Goal: Obtain resource: Obtain resource

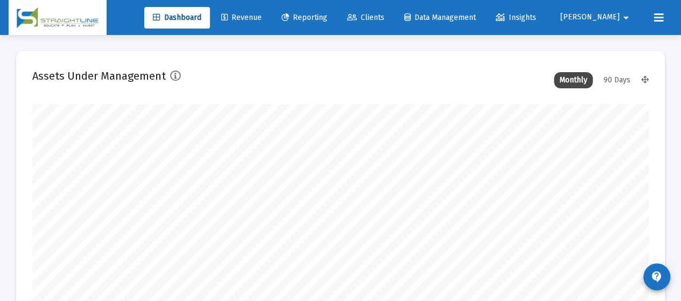
scroll to position [215, 616]
click at [327, 13] on span "Reporting" at bounding box center [305, 17] width 46 height 9
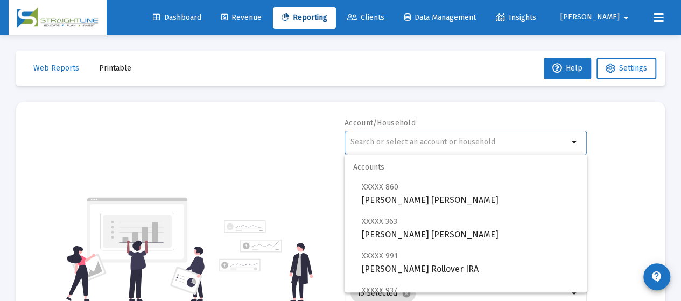
click at [407, 140] on input "text" at bounding box center [460, 142] width 218 height 9
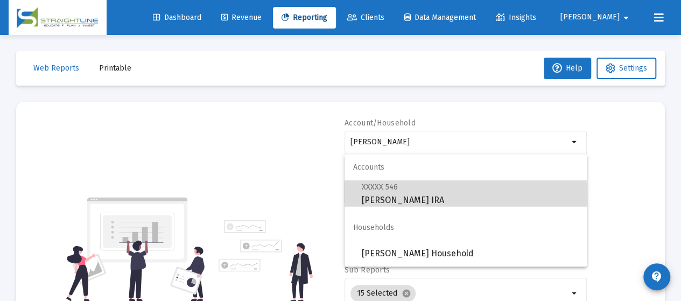
click at [412, 198] on span "XXXXX 546 [PERSON_NAME] IRA" at bounding box center [470, 193] width 217 height 26
type input "[PERSON_NAME] IRA"
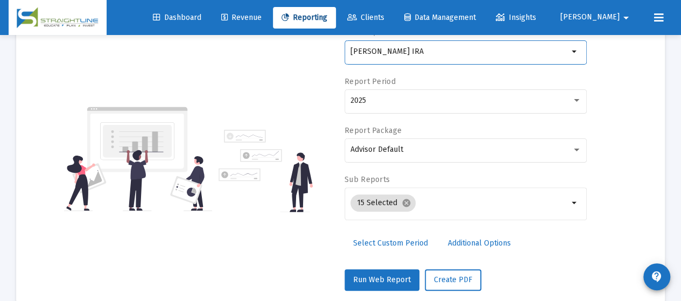
scroll to position [108, 0]
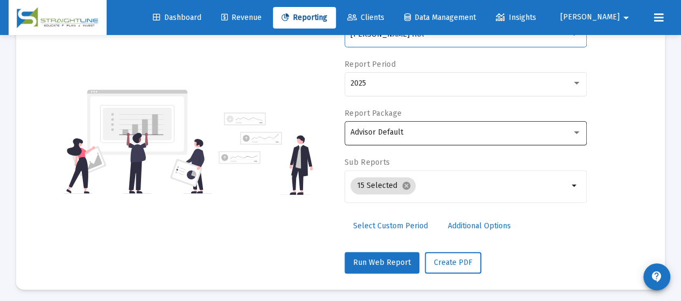
click at [410, 125] on div "Advisor Default" at bounding box center [466, 132] width 231 height 26
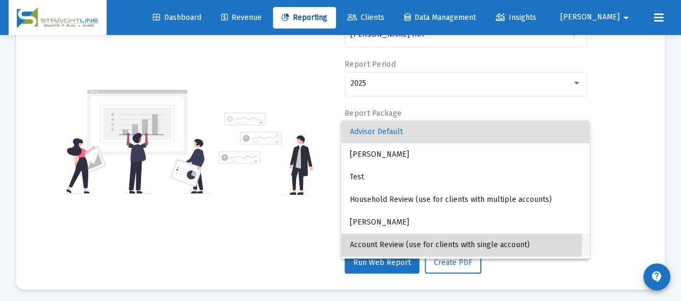
click at [404, 242] on span "Account Review (use for clients with single account)" at bounding box center [465, 245] width 231 height 23
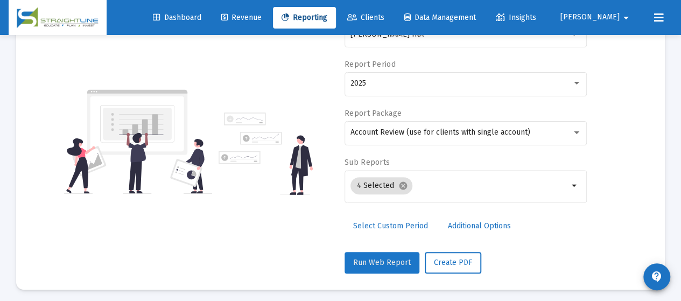
click at [387, 260] on span "Run Web Report" at bounding box center [382, 262] width 58 height 9
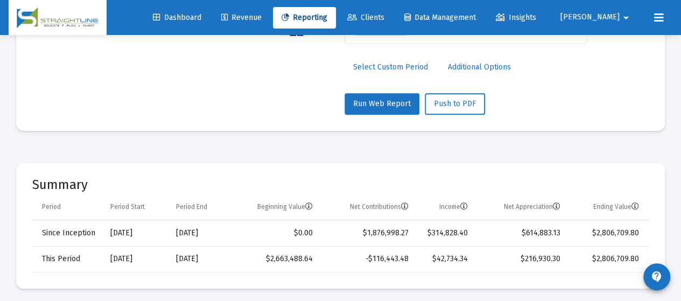
scroll to position [323, 0]
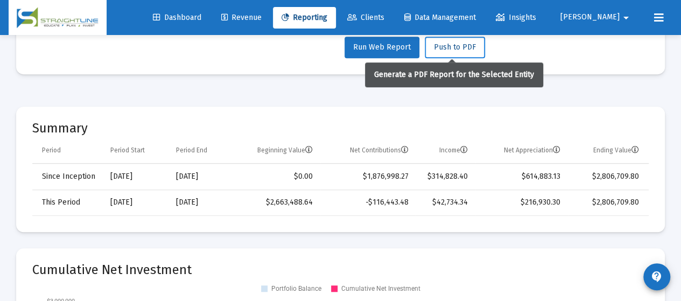
click at [446, 50] on span "Push to PDF" at bounding box center [455, 47] width 42 height 9
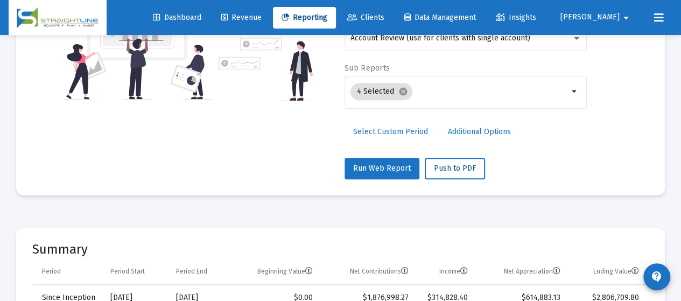
scroll to position [162, 0]
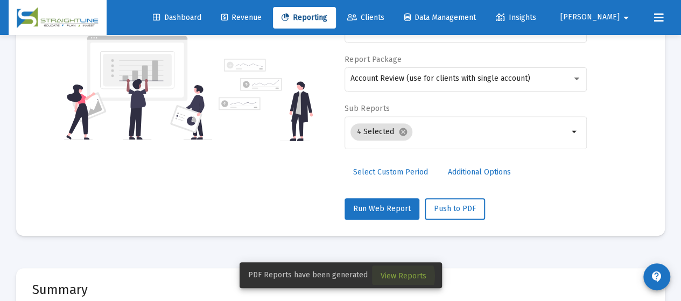
click at [401, 276] on span "View Reports" at bounding box center [404, 275] width 46 height 9
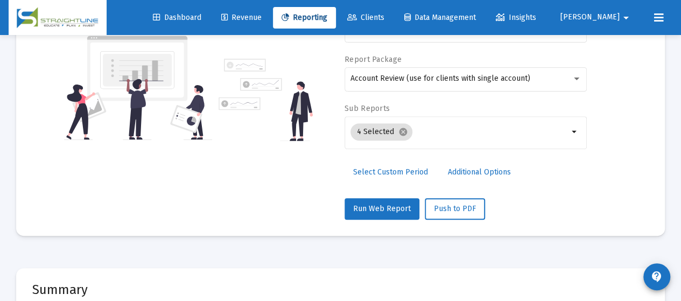
scroll to position [35, 0]
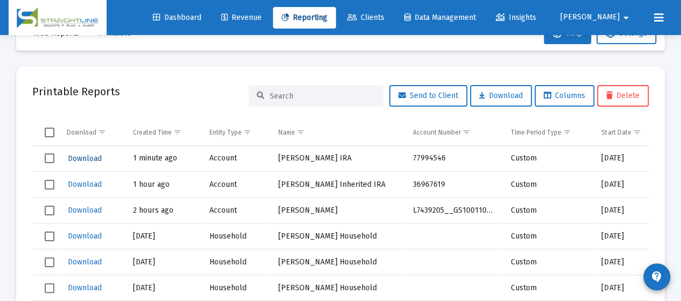
click at [80, 158] on span "Download" at bounding box center [85, 158] width 34 height 9
click at [327, 20] on span "Reporting" at bounding box center [305, 17] width 46 height 9
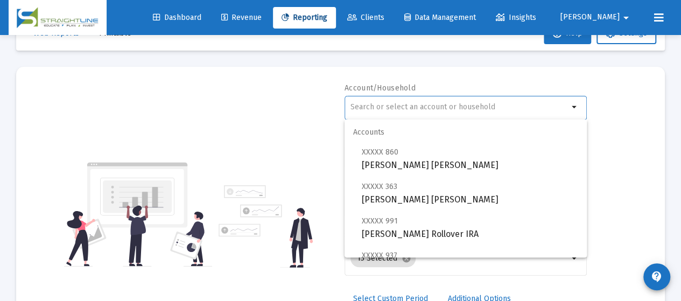
click at [445, 107] on input "text" at bounding box center [460, 107] width 218 height 9
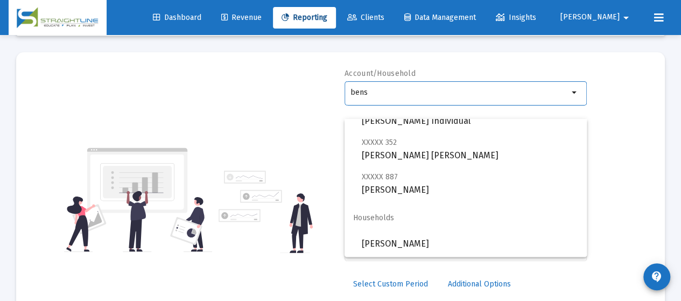
scroll to position [89, 0]
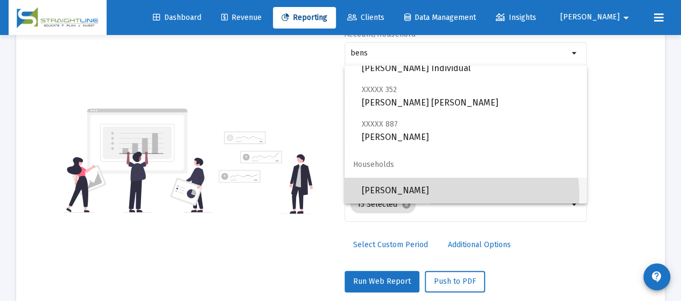
click at [436, 196] on span "[PERSON_NAME]" at bounding box center [470, 191] width 217 height 26
type input "[PERSON_NAME]"
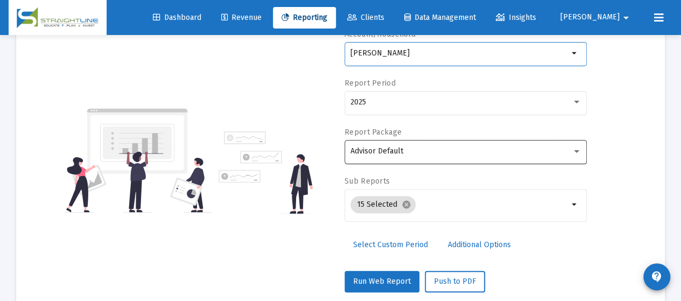
click at [449, 152] on div "Advisor Default" at bounding box center [461, 151] width 221 height 9
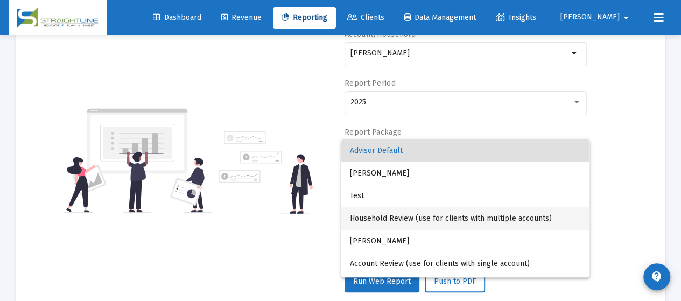
click at [453, 217] on span "Household Review (use for clients with multiple accounts)" at bounding box center [465, 218] width 231 height 23
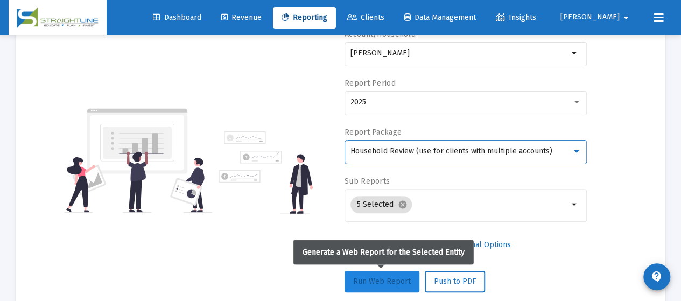
click at [403, 283] on span "Run Web Report" at bounding box center [382, 281] width 58 height 9
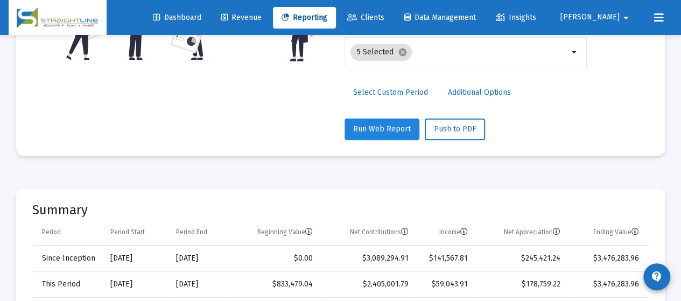
scroll to position [215, 0]
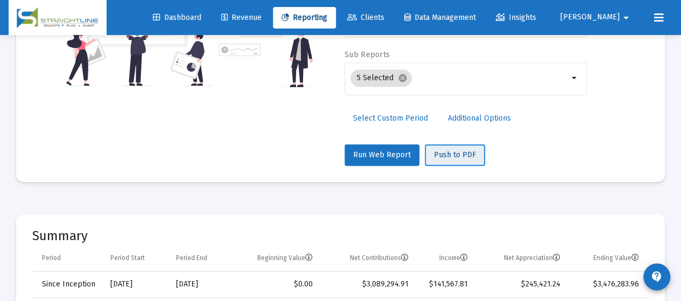
click at [454, 155] on span "Push to PDF" at bounding box center [455, 154] width 42 height 9
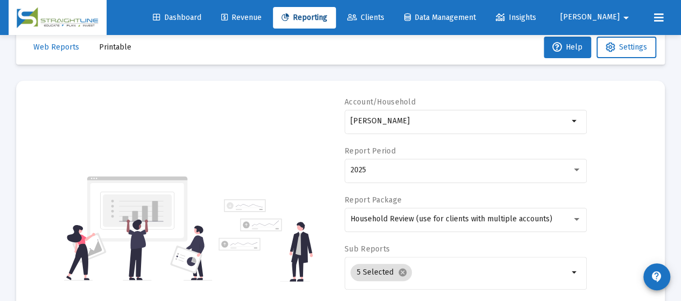
scroll to position [0, 0]
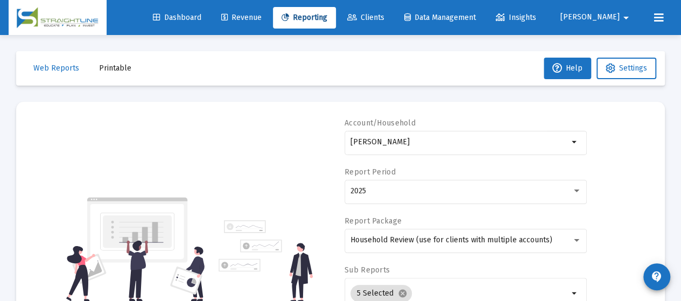
click at [106, 67] on span "Printable" at bounding box center [115, 68] width 32 height 9
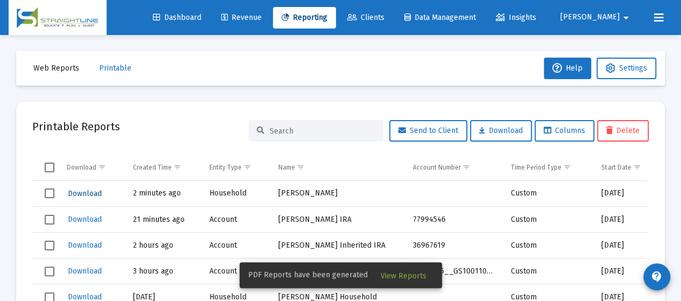
click at [79, 192] on span "Download" at bounding box center [85, 193] width 34 height 9
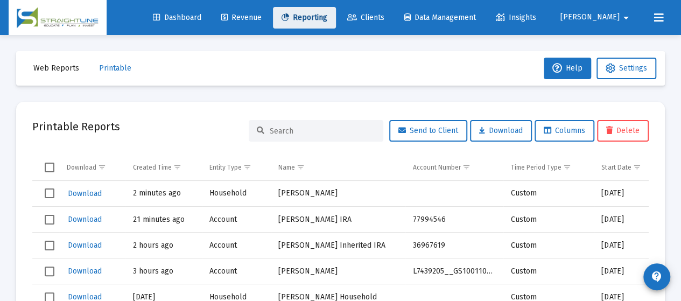
click at [327, 20] on span "Reporting" at bounding box center [305, 17] width 46 height 9
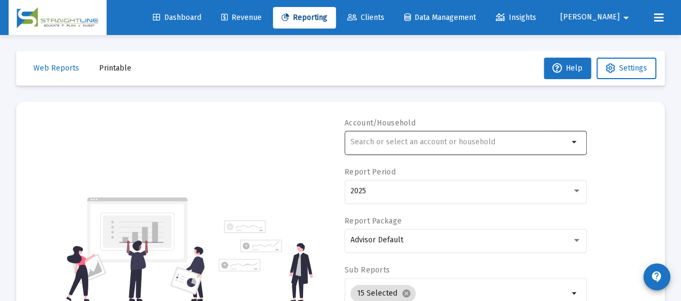
click at [410, 136] on div at bounding box center [460, 142] width 218 height 26
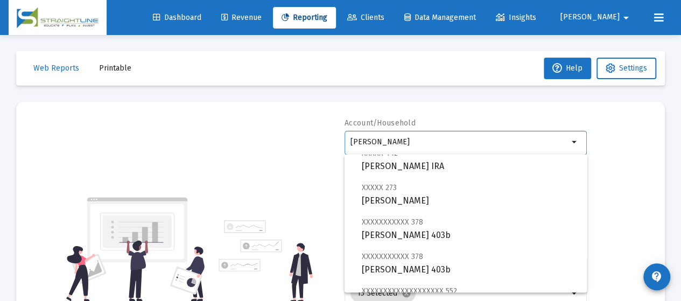
scroll to position [54, 0]
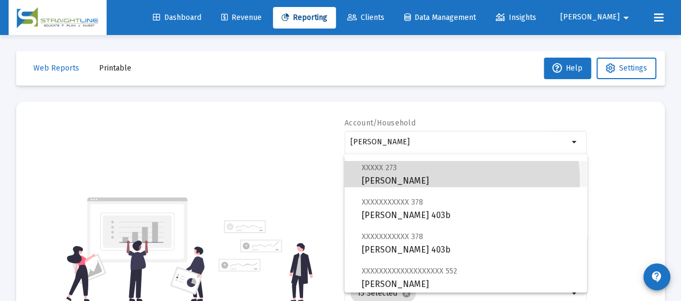
click at [450, 180] on span "XXXXX 273 [PERSON_NAME]" at bounding box center [470, 174] width 217 height 26
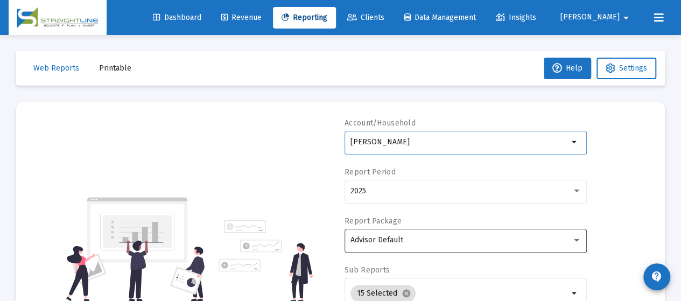
click at [450, 238] on div "Advisor Default" at bounding box center [461, 240] width 221 height 9
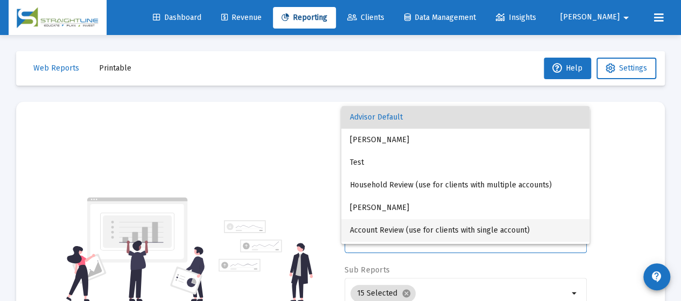
click at [447, 227] on span "Account Review (use for clients with single account)" at bounding box center [465, 230] width 231 height 23
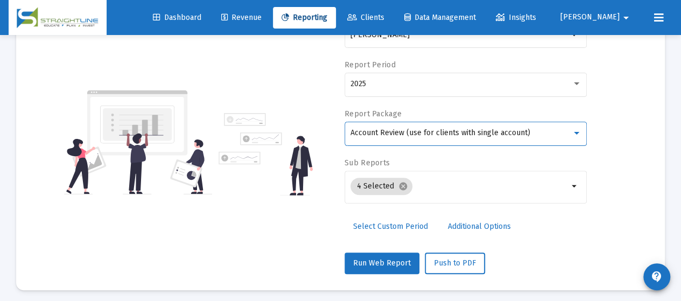
scroll to position [108, 0]
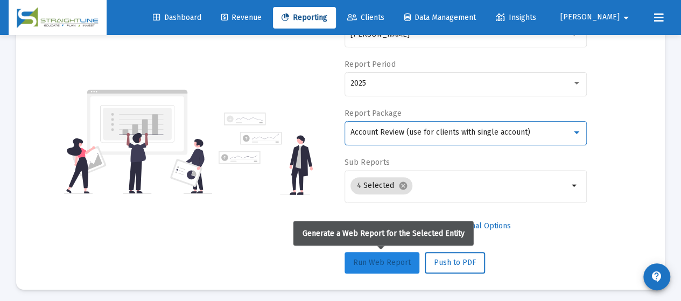
click at [387, 259] on span "Run Web Report" at bounding box center [382, 262] width 58 height 9
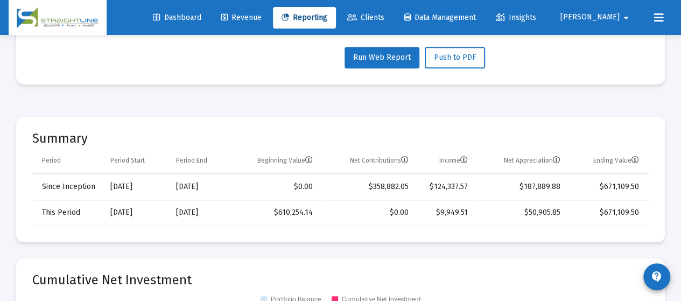
scroll to position [323, 0]
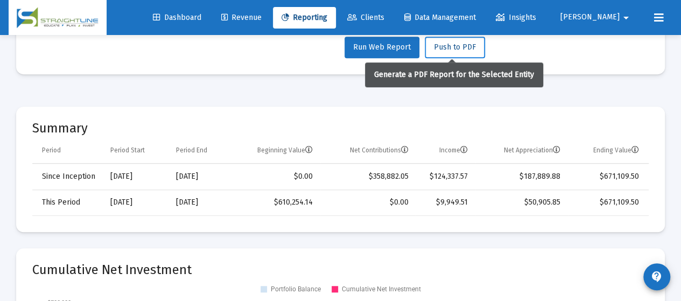
click at [454, 40] on button "Push to PDF" at bounding box center [455, 48] width 60 height 22
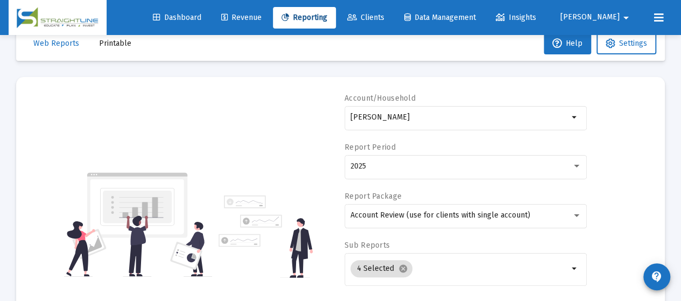
scroll to position [0, 0]
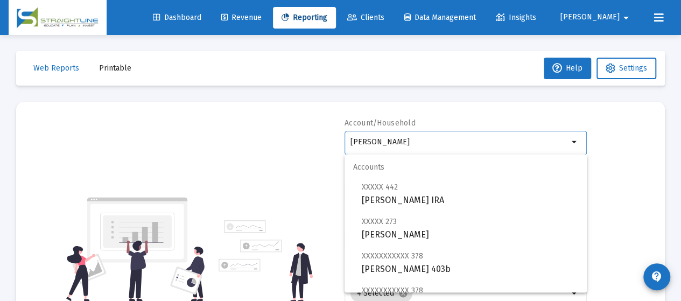
click at [472, 142] on input "[PERSON_NAME]" at bounding box center [460, 142] width 218 height 9
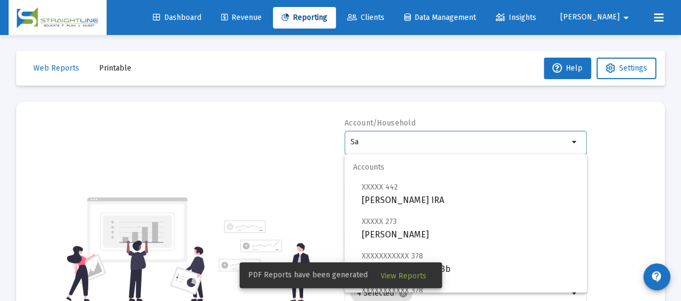
type input "S"
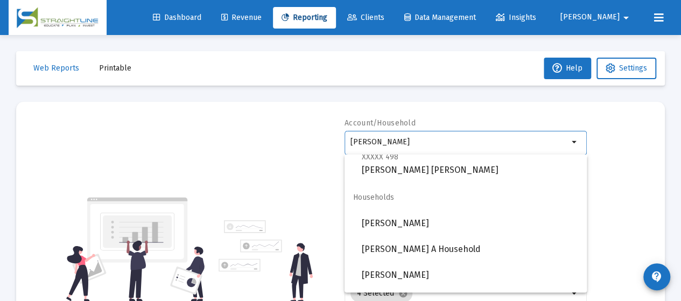
scroll to position [293, 0]
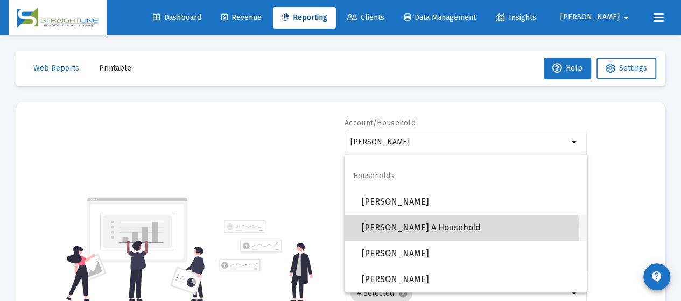
click at [450, 232] on span "[PERSON_NAME] A Household" at bounding box center [470, 228] width 217 height 26
type input "[PERSON_NAME] A Household"
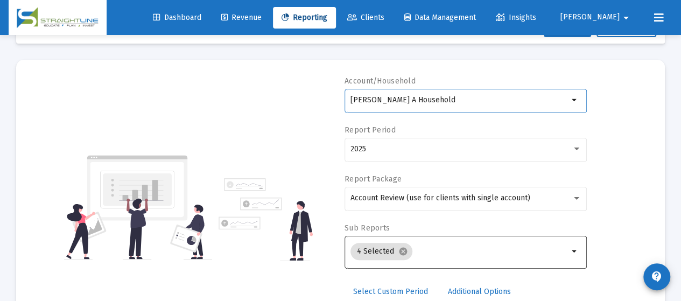
scroll to position [54, 0]
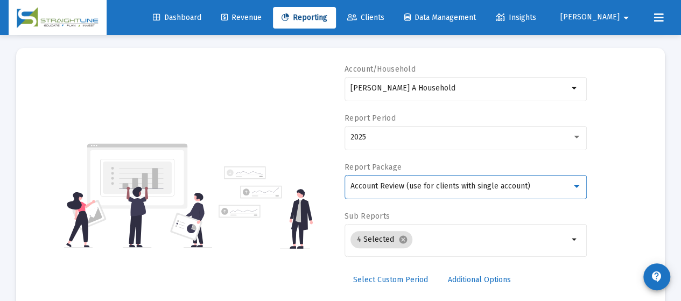
click at [483, 188] on span "Account Review (use for clients with single account)" at bounding box center [441, 186] width 180 height 9
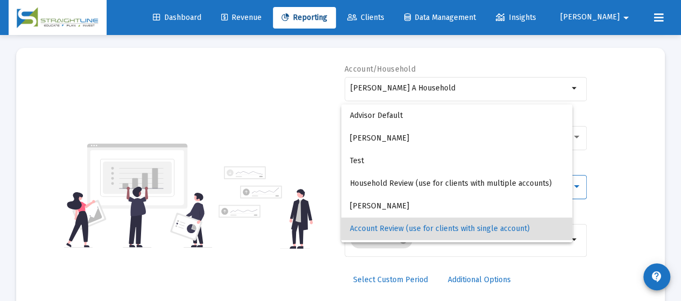
scroll to position [43, 0]
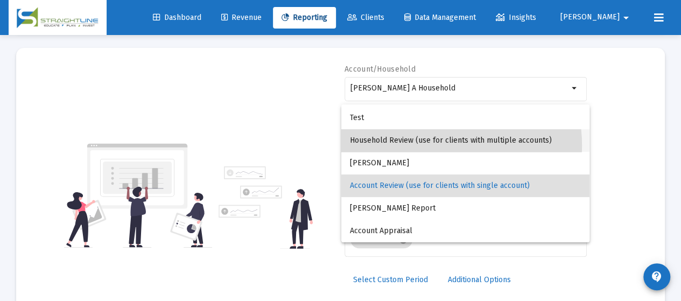
click at [416, 146] on span "Household Review (use for clients with multiple accounts)" at bounding box center [465, 140] width 231 height 23
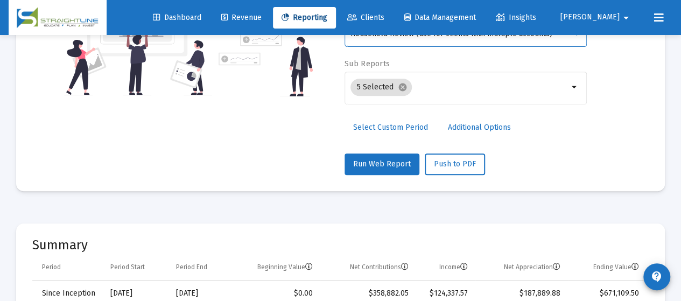
scroll to position [215, 0]
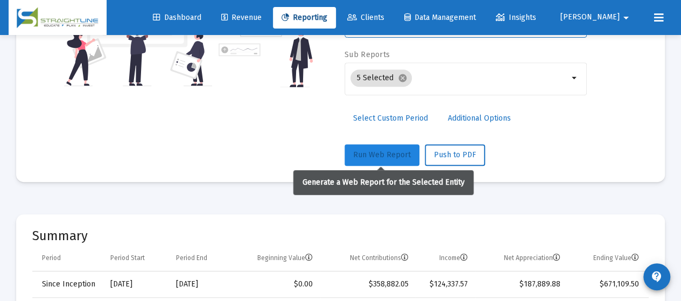
click at [387, 158] on span "Run Web Report" at bounding box center [382, 154] width 58 height 9
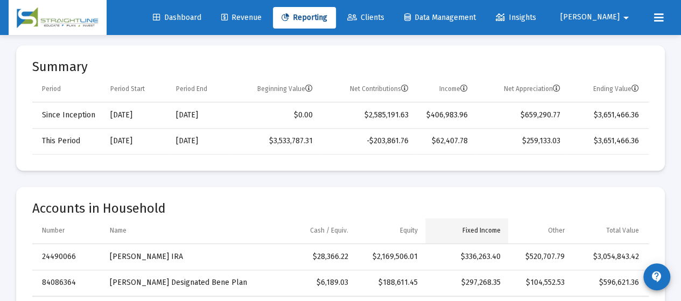
scroll to position [326, 0]
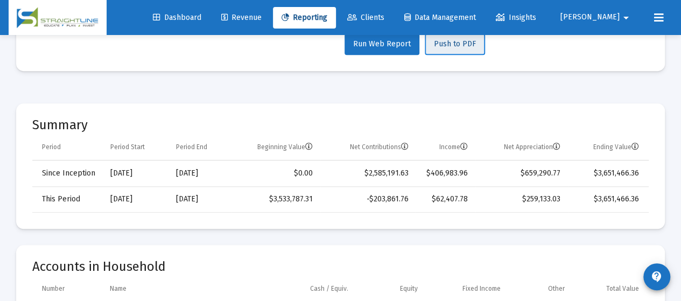
click at [459, 45] on span "Push to PDF" at bounding box center [455, 43] width 42 height 9
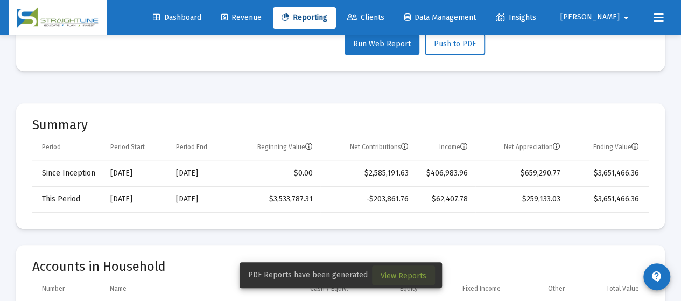
click at [408, 275] on span "View Reports" at bounding box center [404, 275] width 46 height 9
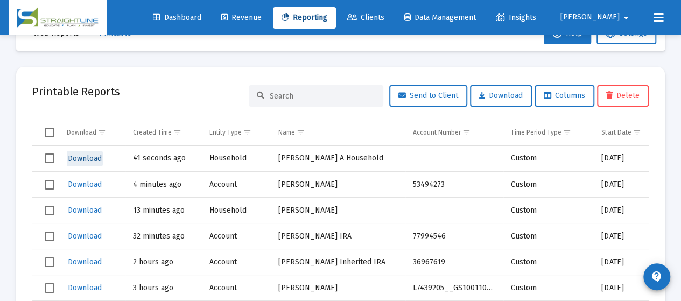
click at [89, 157] on span "Download" at bounding box center [85, 158] width 34 height 9
click at [84, 186] on span "Download" at bounding box center [85, 184] width 34 height 9
